Goal: Information Seeking & Learning: Learn about a topic

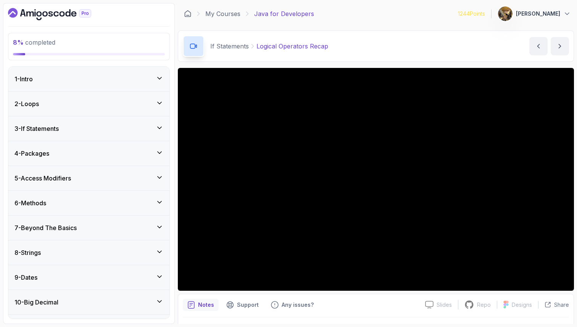
click at [71, 134] on div "3 - If Statements" at bounding box center [88, 128] width 161 height 24
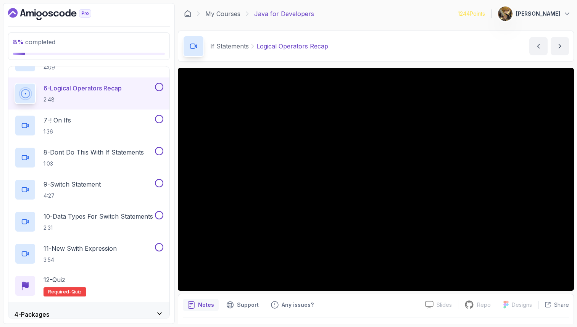
scroll to position [224, 0]
click at [137, 114] on div "7 - ! On Ifs 1:36" at bounding box center [88, 125] width 161 height 32
click at [158, 87] on button at bounding box center [159, 86] width 8 height 8
click at [74, 122] on div "7 - ! On Ifs 1:36" at bounding box center [83, 124] width 139 height 21
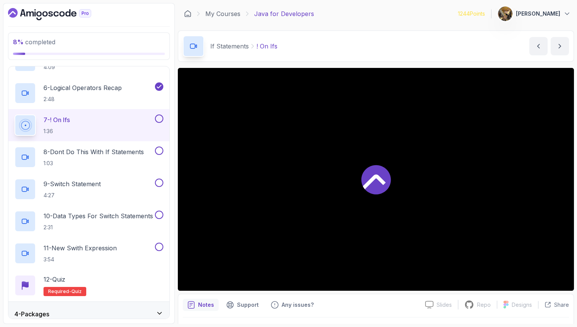
click at [48, 122] on p "7 - ! On Ifs" at bounding box center [56, 119] width 26 height 9
click at [159, 119] on button at bounding box center [159, 118] width 8 height 8
click at [125, 145] on div "8 - Dont Do This With If Statements 1:03" at bounding box center [88, 157] width 161 height 32
click at [114, 161] on p "1:03" at bounding box center [93, 163] width 100 height 8
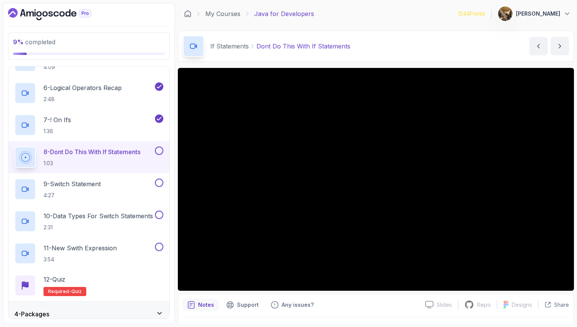
click at [158, 148] on button at bounding box center [159, 150] width 8 height 8
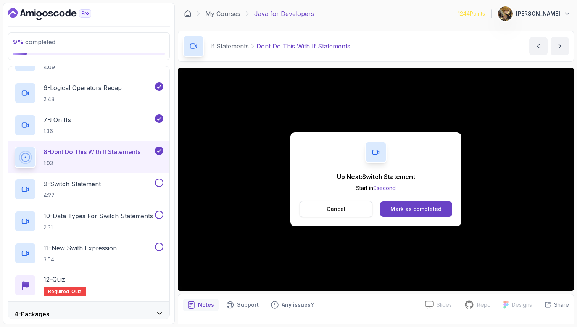
click at [328, 211] on p "Cancel" at bounding box center [335, 209] width 19 height 8
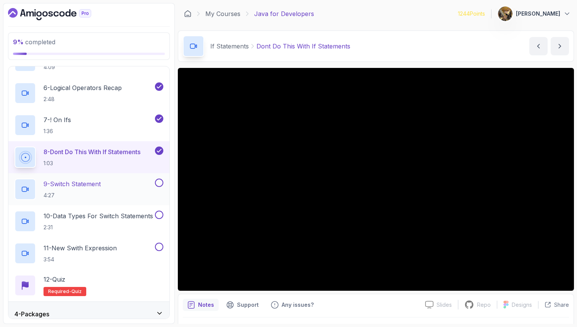
click at [105, 181] on div "9 - Switch Statement 4:27" at bounding box center [83, 188] width 139 height 21
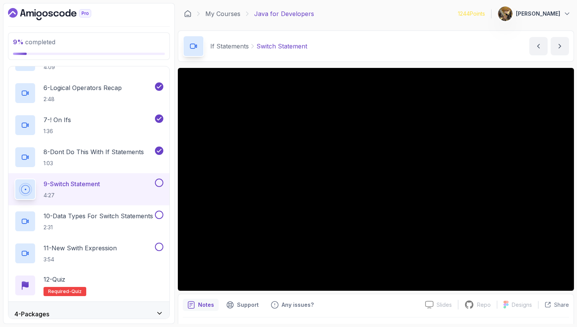
click at [160, 185] on button at bounding box center [159, 182] width 8 height 8
click at [161, 219] on div at bounding box center [158, 215] width 10 height 8
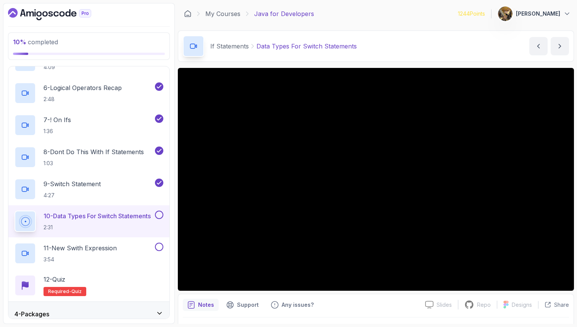
click at [158, 214] on button at bounding box center [159, 215] width 8 height 8
click at [115, 260] on p "3:54" at bounding box center [79, 260] width 73 height 8
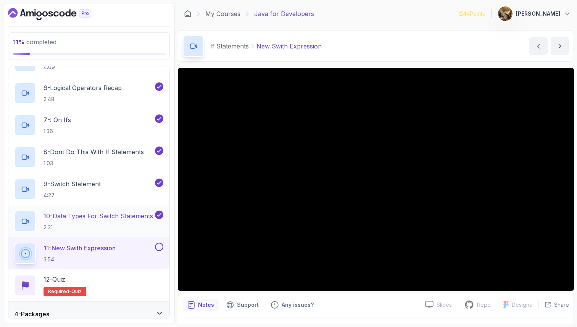
click at [108, 225] on p "2:31" at bounding box center [97, 228] width 109 height 8
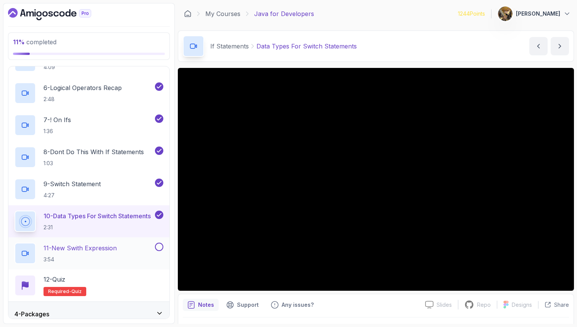
click at [98, 254] on h2 "11 - New Swith Expression 3:54" at bounding box center [79, 253] width 73 height 20
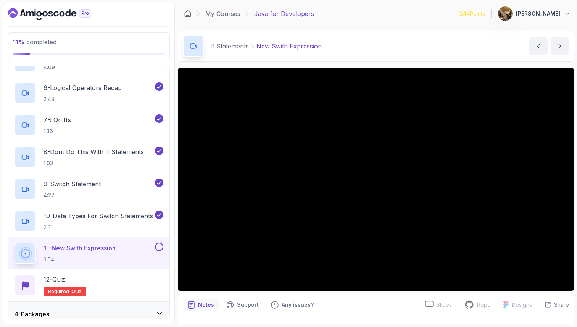
click at [160, 248] on button at bounding box center [159, 247] width 8 height 8
